Goal: Task Accomplishment & Management: Use online tool/utility

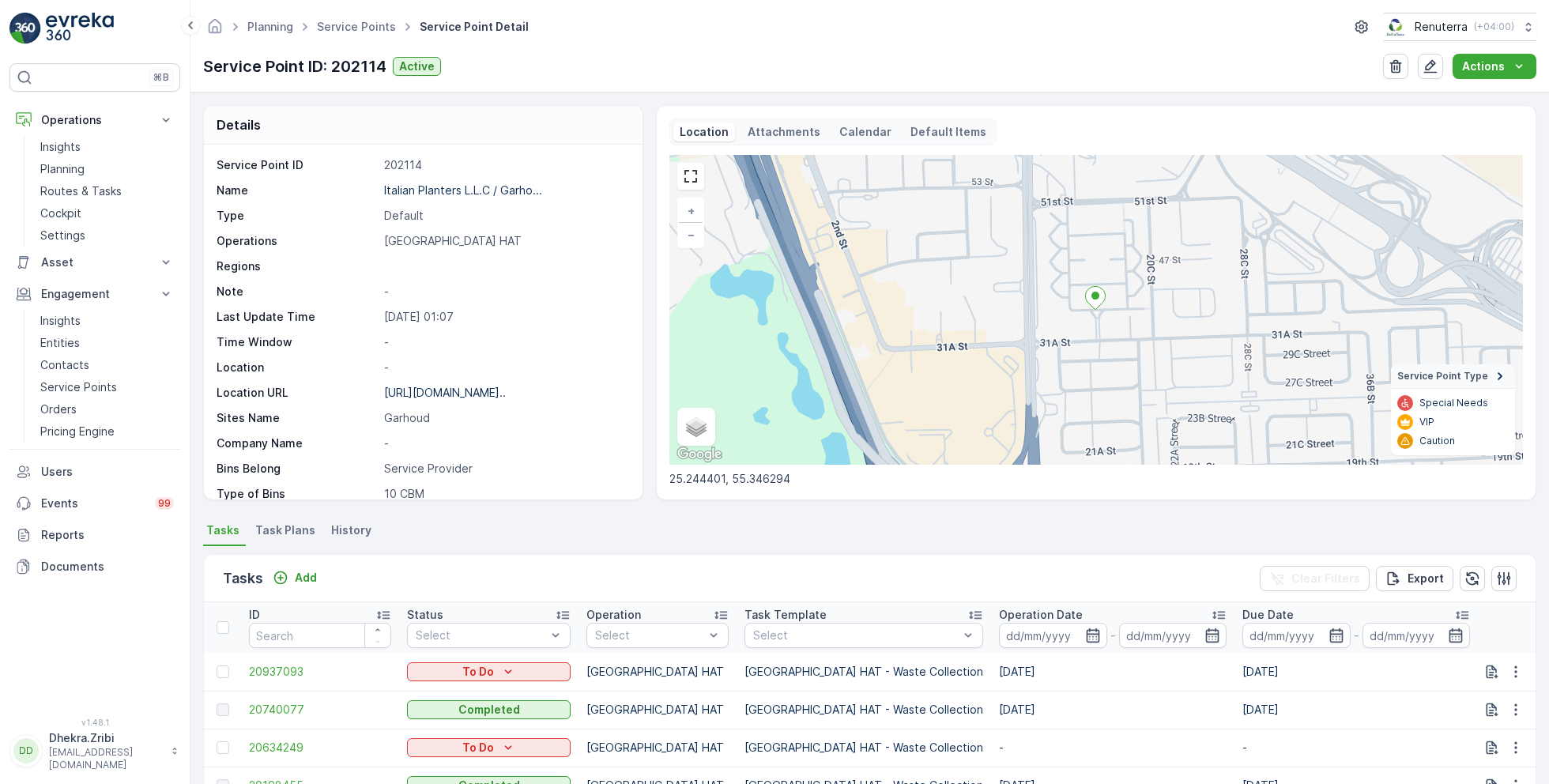
click at [377, 25] on link "Service Points" at bounding box center [356, 26] width 79 height 14
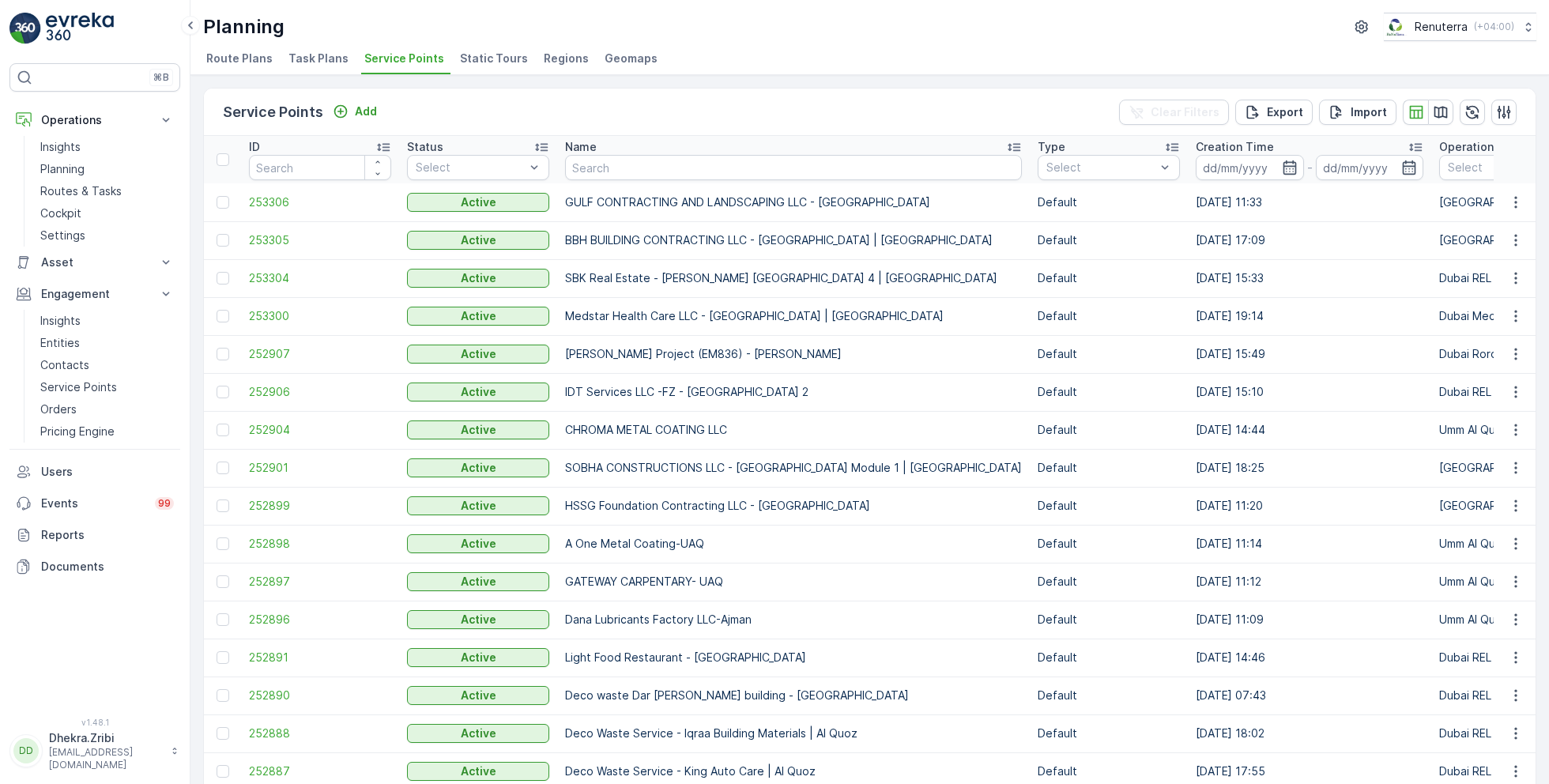
click at [649, 160] on input "text" at bounding box center [793, 168] width 457 height 25
type input "emirate"
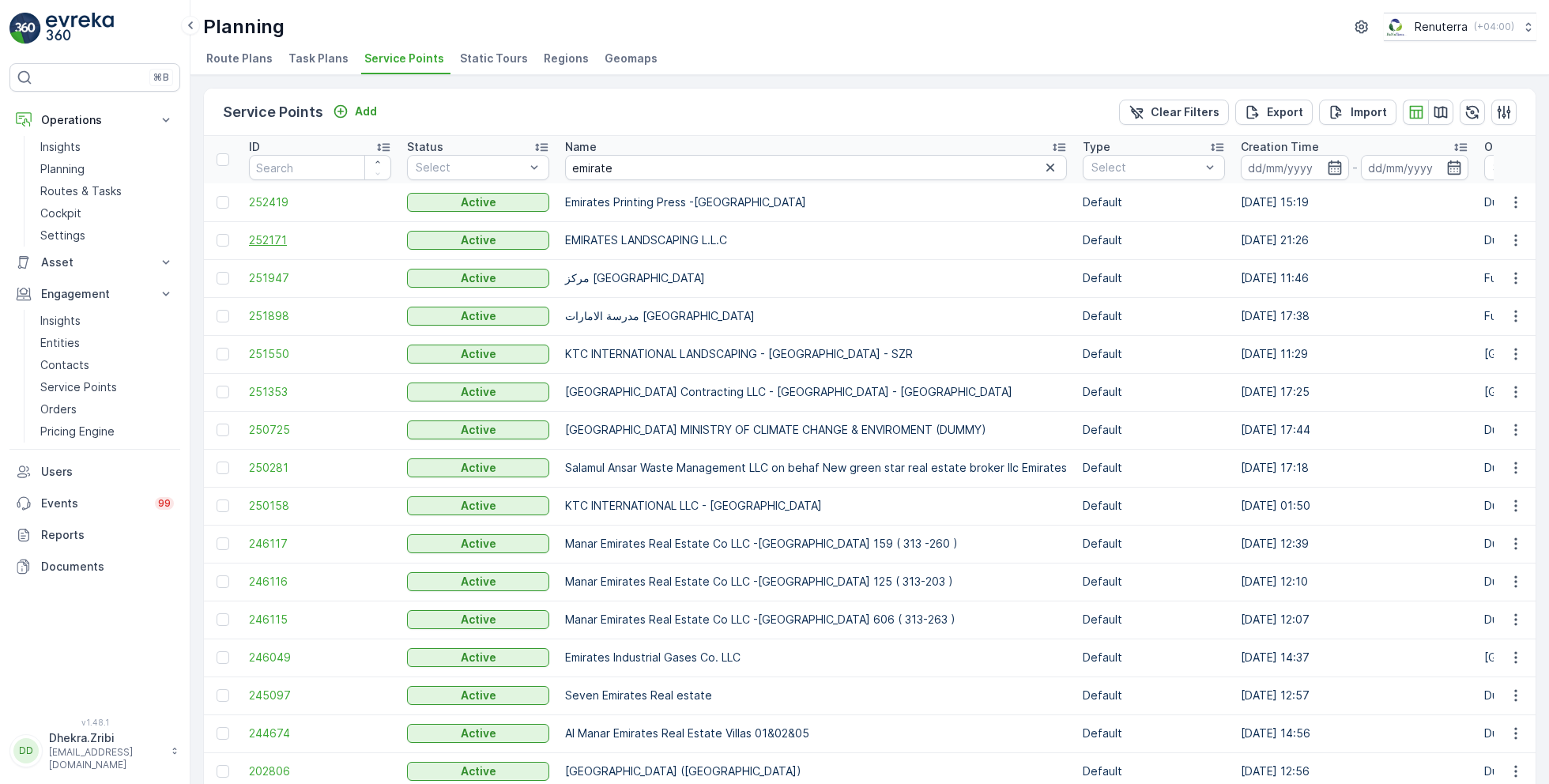
click at [283, 240] on span "252171" at bounding box center [319, 240] width 142 height 16
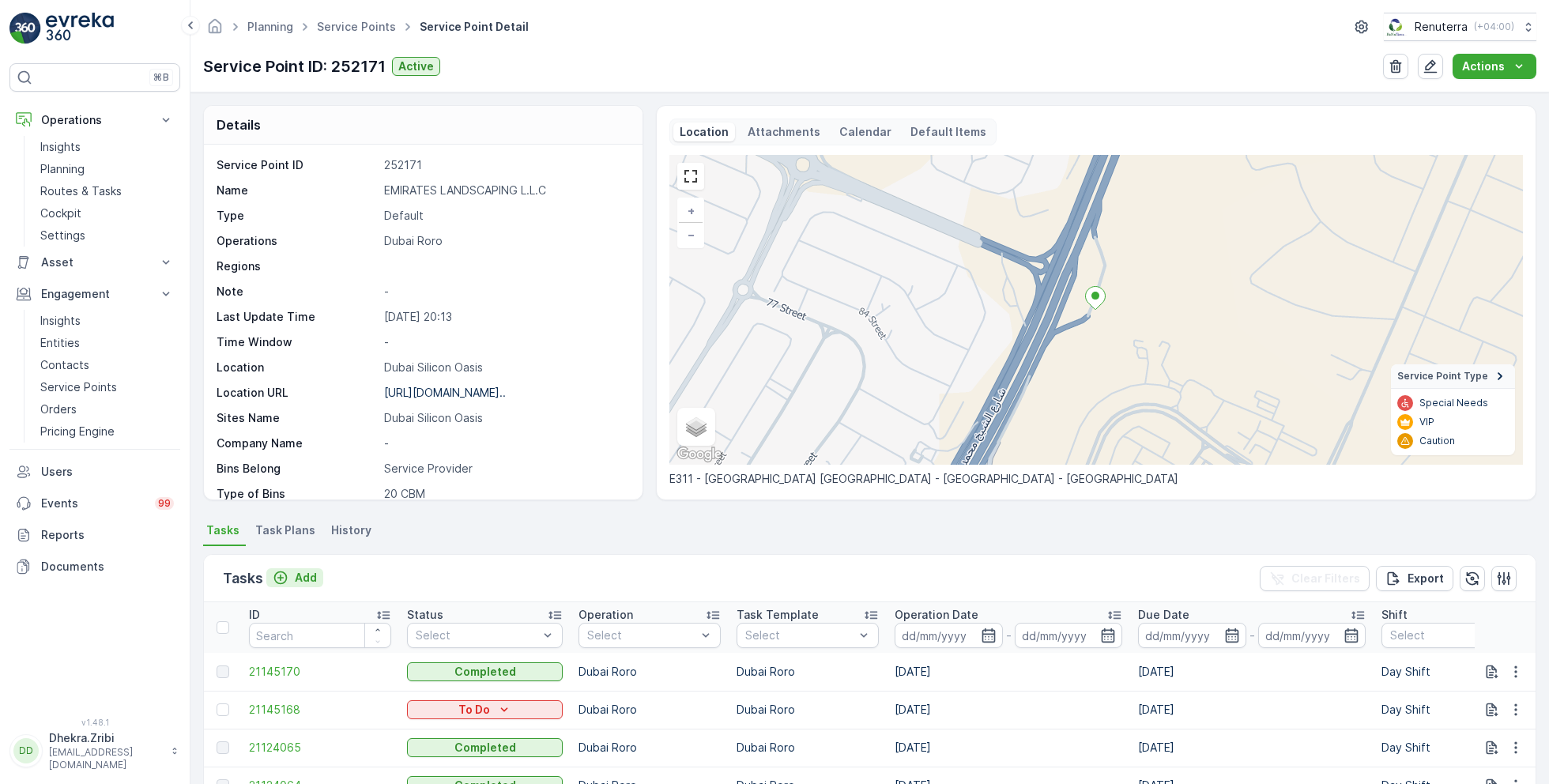
click at [301, 574] on p "Add" at bounding box center [306, 577] width 22 height 16
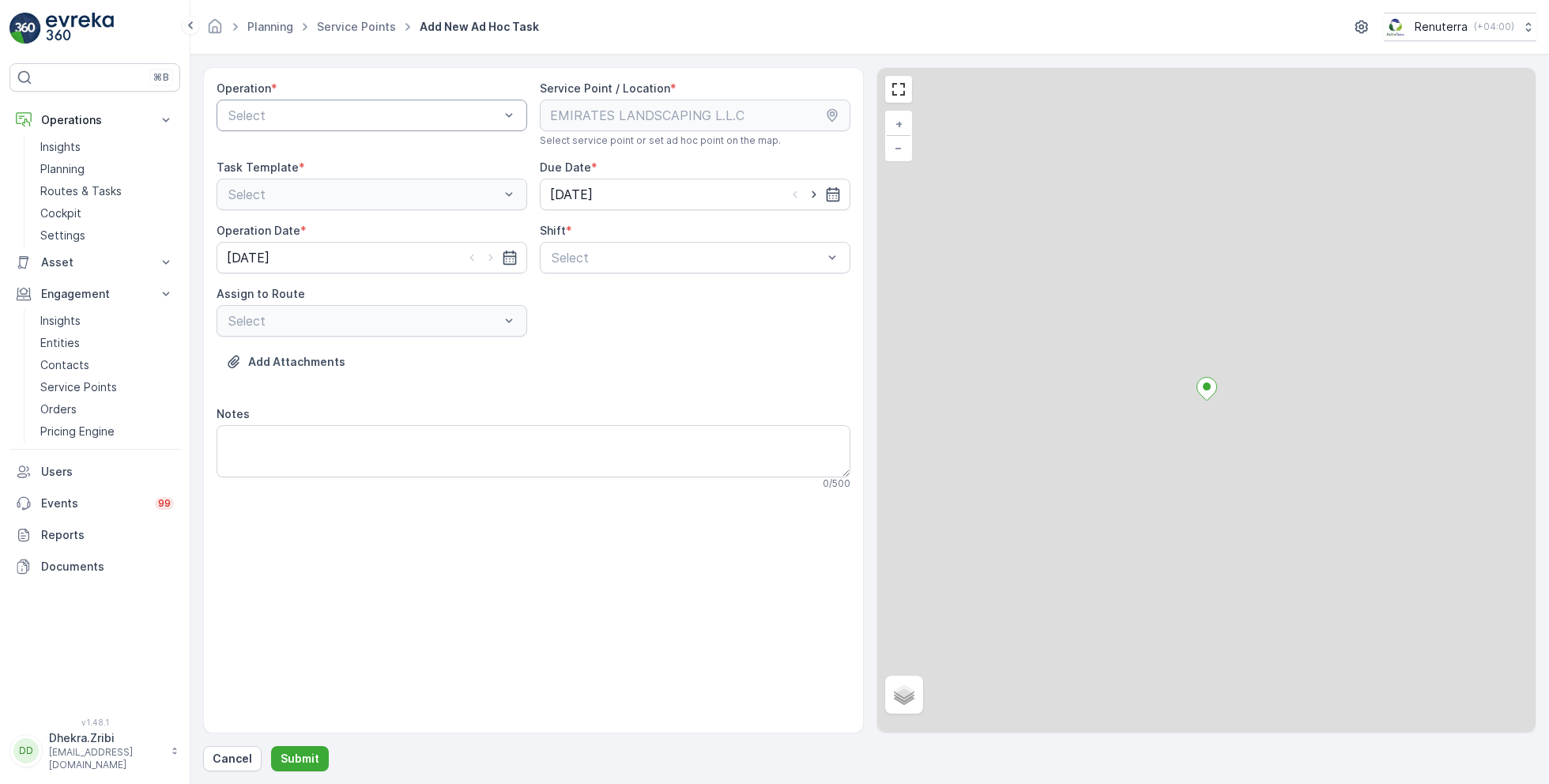
click at [353, 125] on div "Select" at bounding box center [372, 115] width 311 height 32
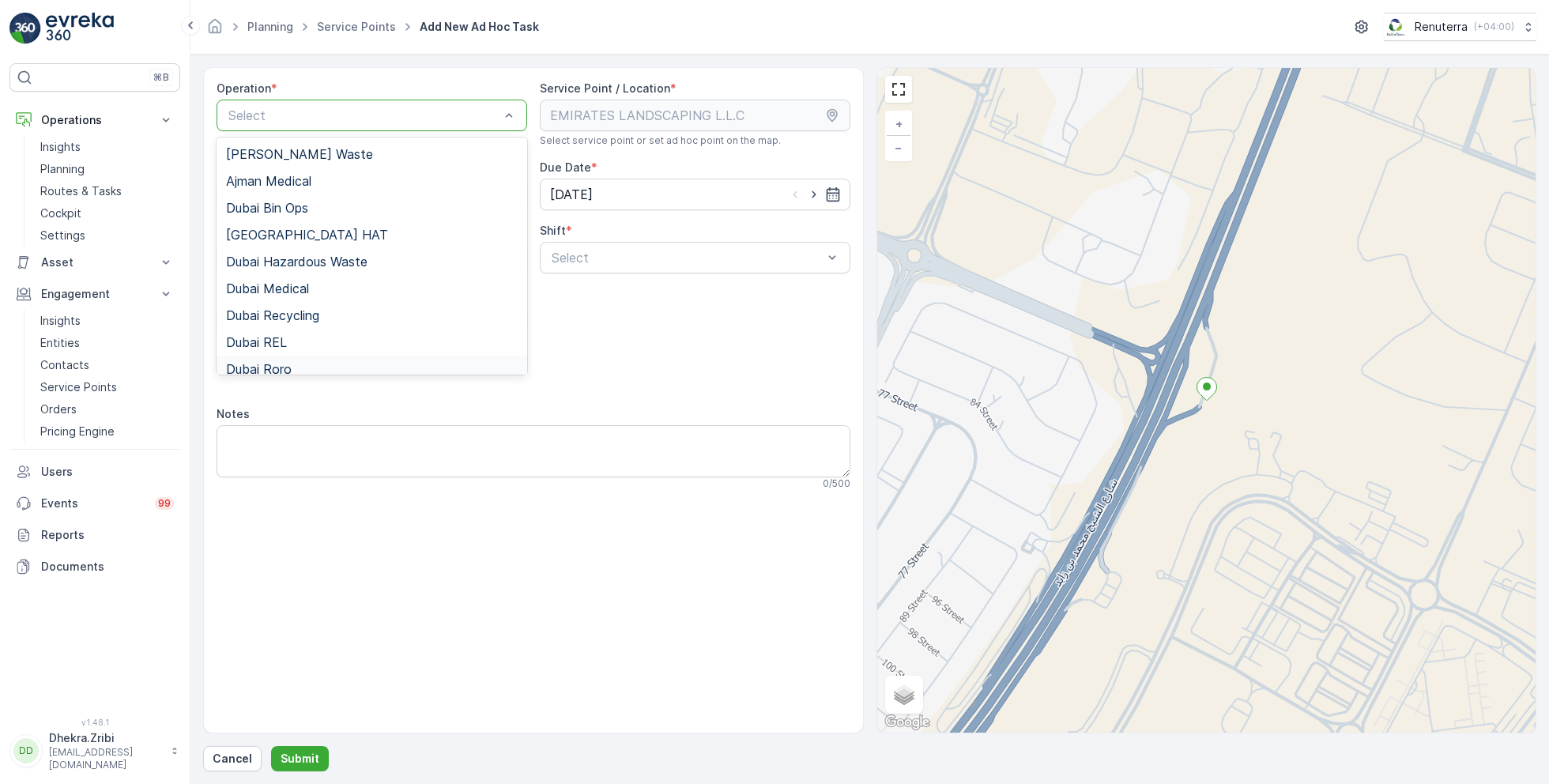
click at [288, 371] on span "Dubai Roro" at bounding box center [258, 369] width 66 height 14
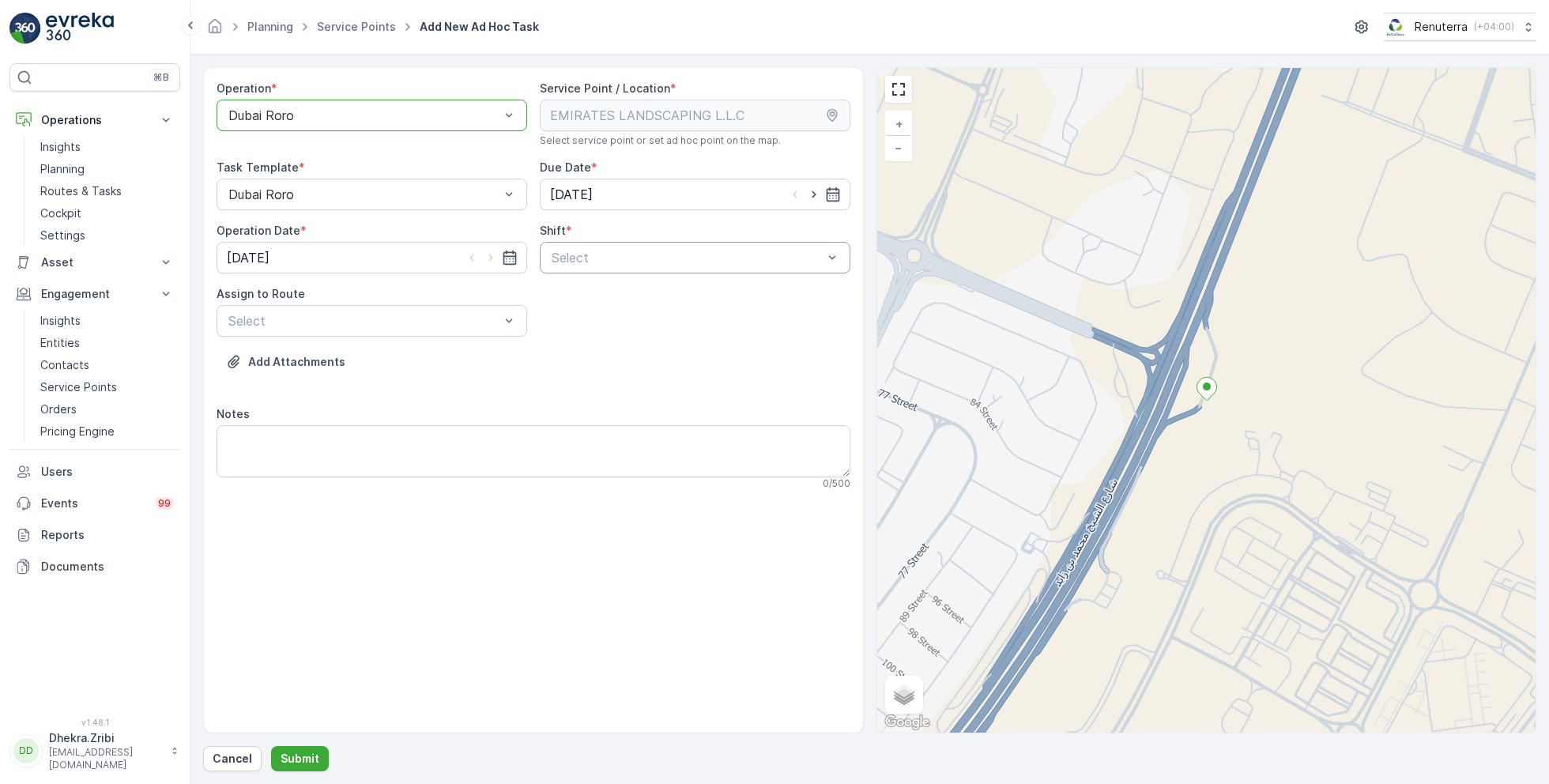
click at [672, 258] on div at bounding box center [686, 257] width 274 height 14
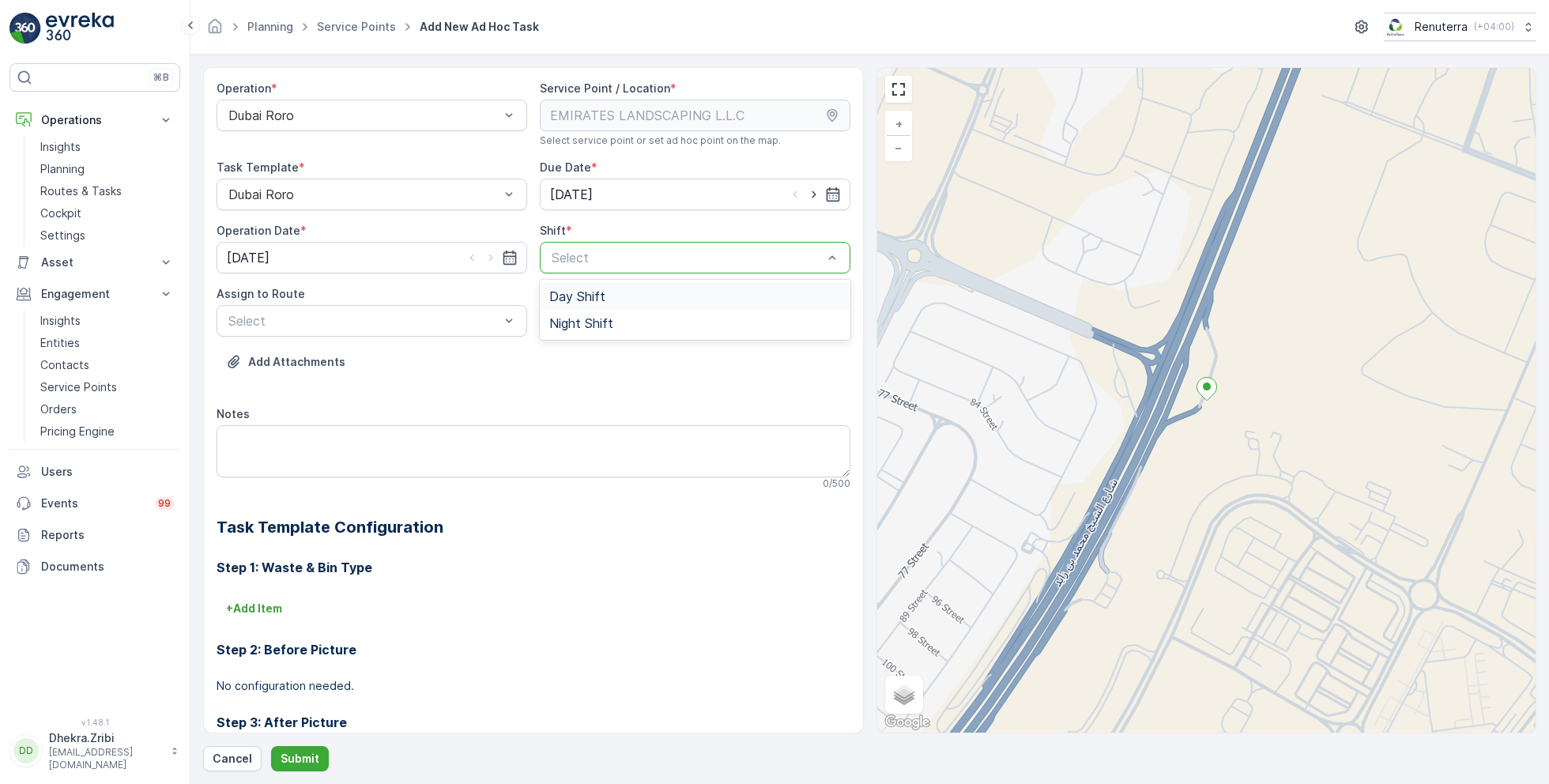
click at [569, 299] on span "Day Shift" at bounding box center [577, 296] width 56 height 14
click at [455, 318] on div at bounding box center [363, 321] width 274 height 14
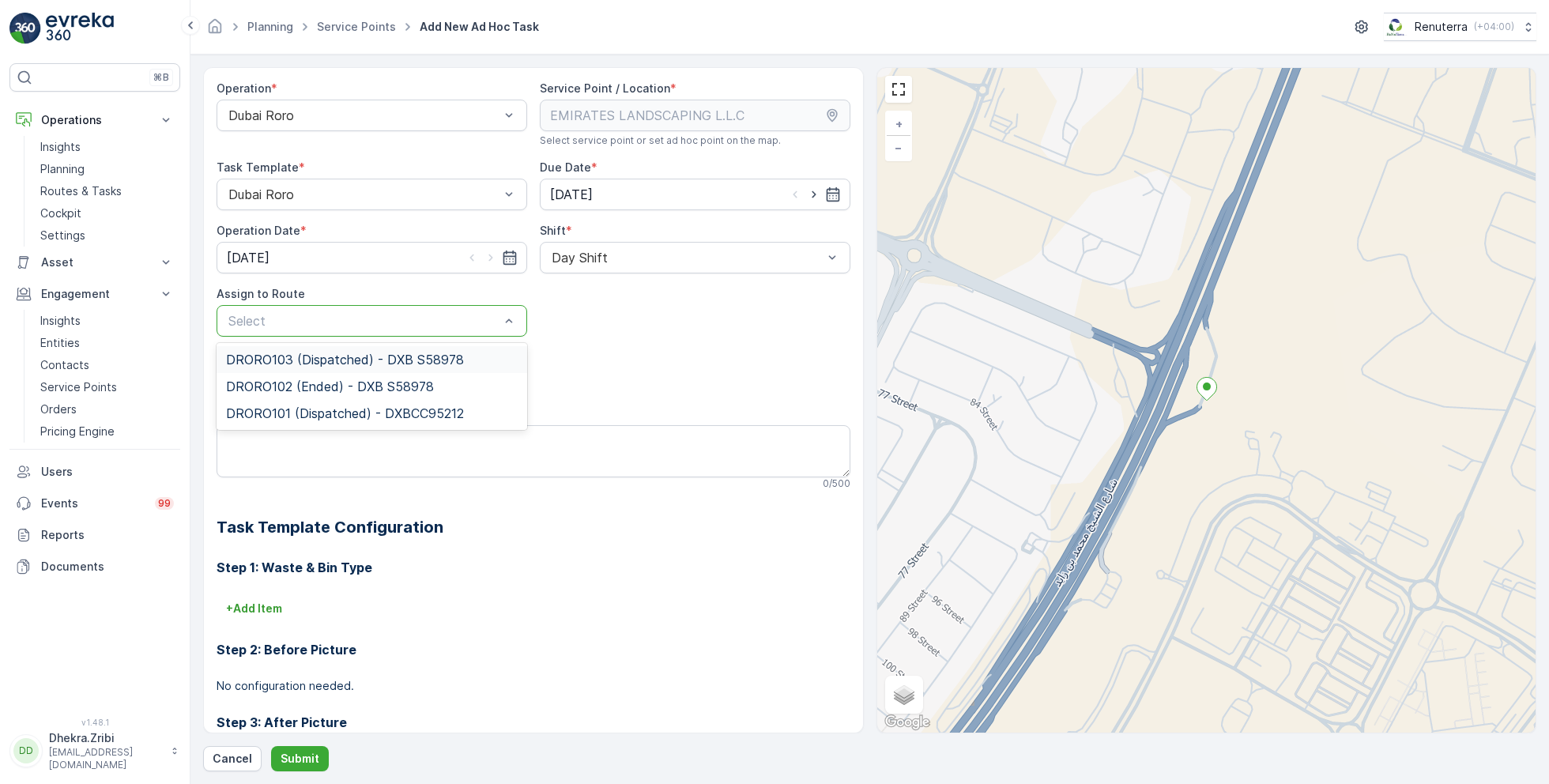
click at [296, 361] on span "DRORO103 (Dispatched) - DXB S58978" at bounding box center [344, 360] width 238 height 14
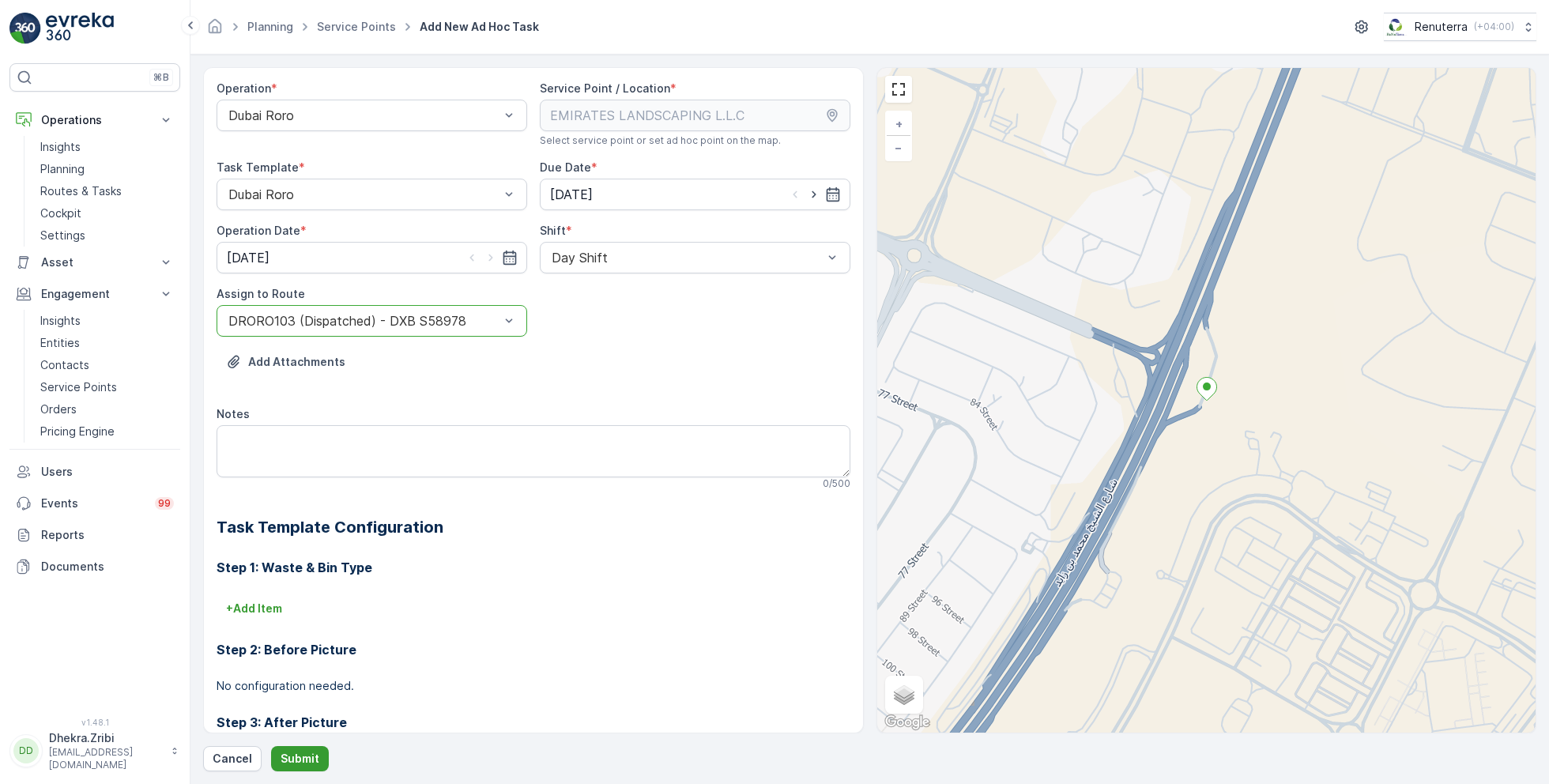
click at [289, 761] on p "Submit" at bounding box center [299, 759] width 39 height 16
